Goal: Task Accomplishment & Management: Complete application form

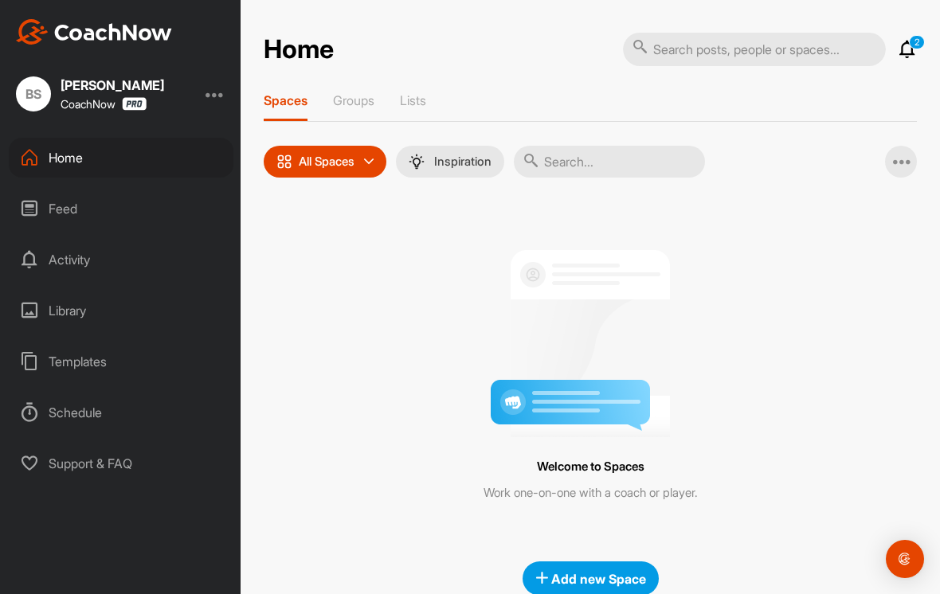
click at [205, 102] on div "BS [PERSON_NAME] CoachNow" at bounding box center [120, 93] width 240 height 35
click at [220, 93] on div at bounding box center [214, 93] width 19 height 19
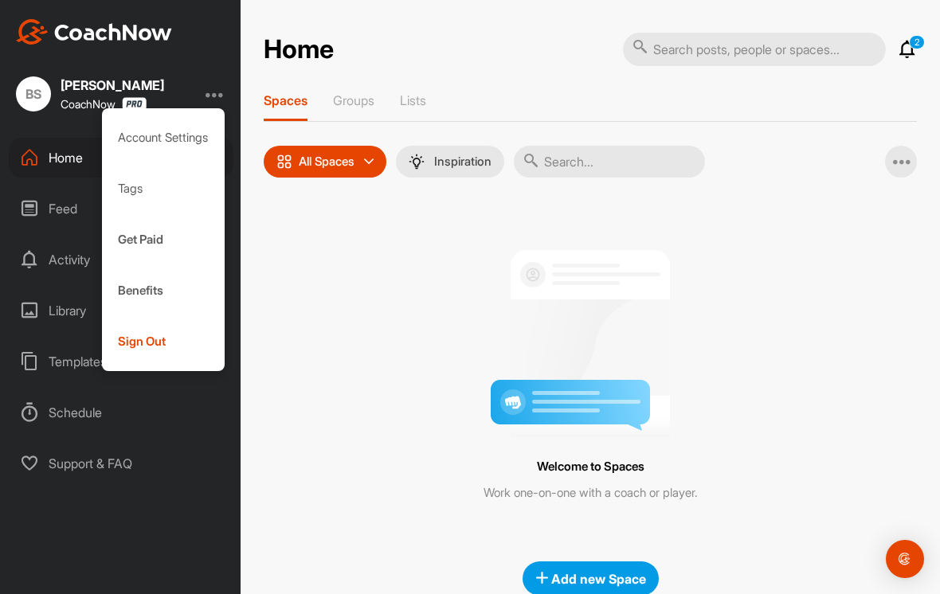
click at [175, 342] on div "Sign Out" at bounding box center [163, 341] width 123 height 51
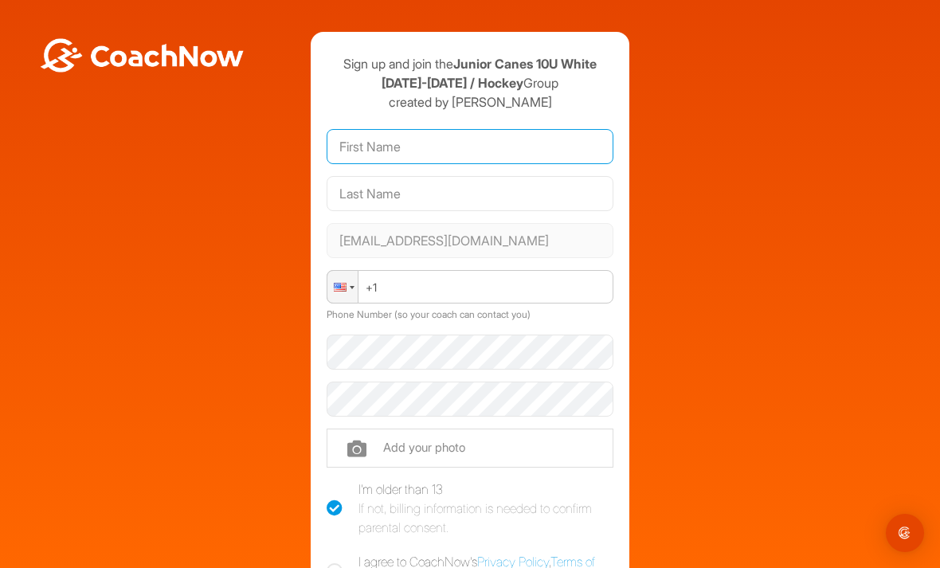
click at [431, 137] on input "text" at bounding box center [469, 146] width 287 height 35
type input "Sean"
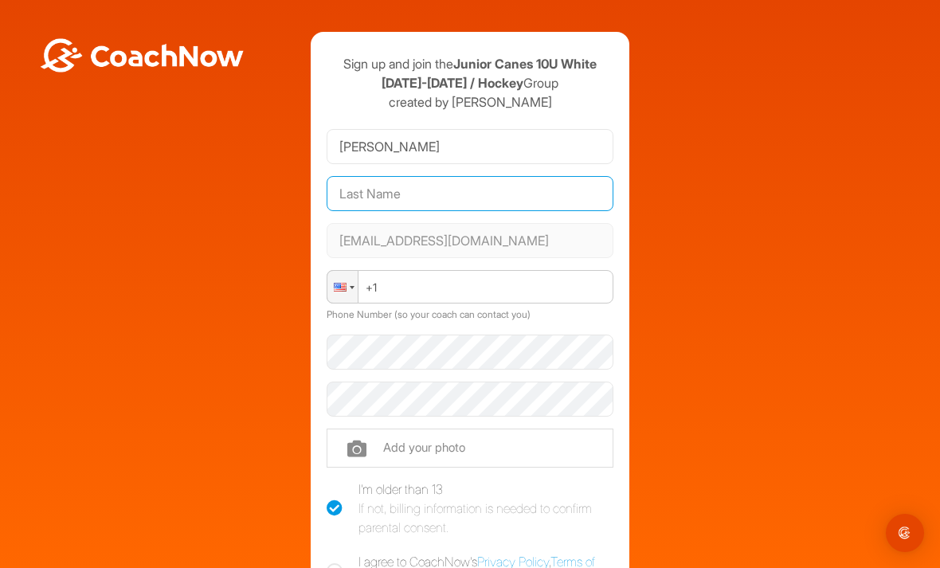
click at [459, 195] on input "text" at bounding box center [469, 193] width 287 height 35
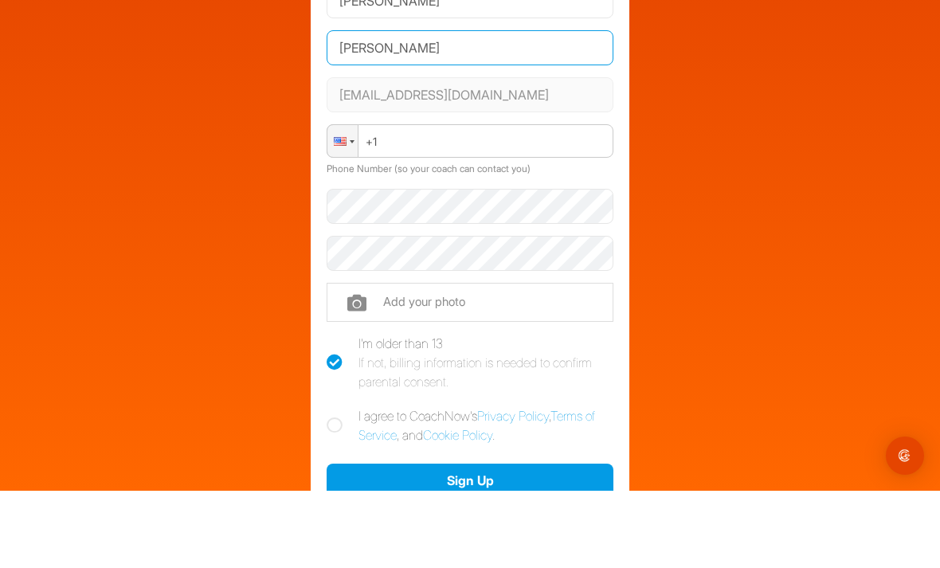
scroll to position [70, 0]
type input "Cantwell"
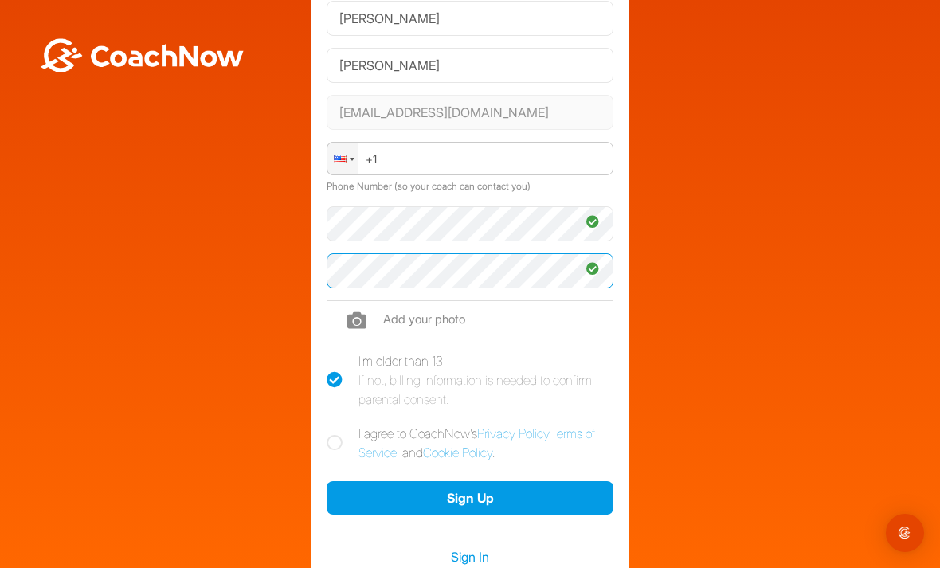
scroll to position [130, 0]
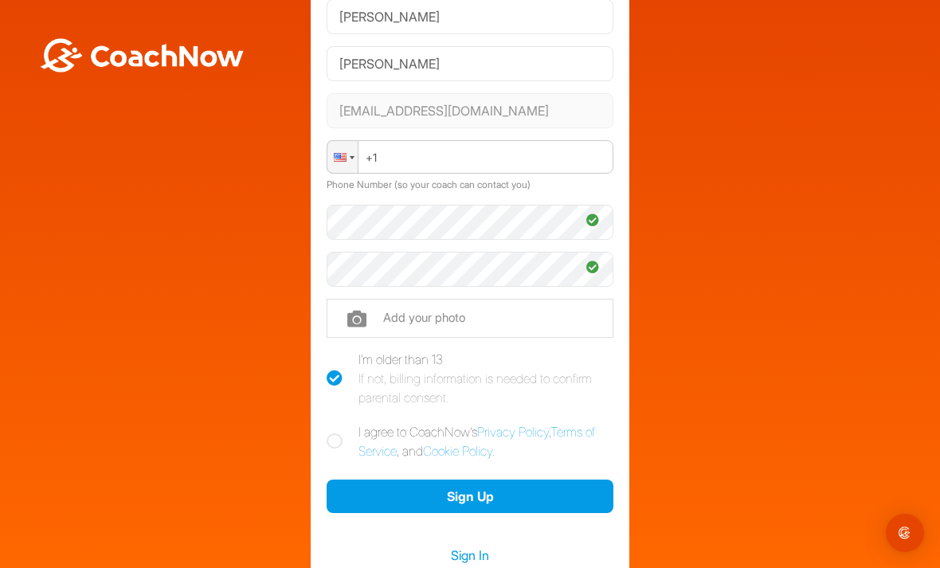
click at [334, 433] on icon at bounding box center [334, 441] width 16 height 16
click at [334, 422] on input "I agree to CoachNow's Privacy Policy , Terms of Service , and Cookie Policy ." at bounding box center [331, 427] width 10 height 10
checkbox input "true"
click at [544, 479] on button "Sign Up" at bounding box center [469, 496] width 287 height 34
